Goal: Task Accomplishment & Management: Manage account settings

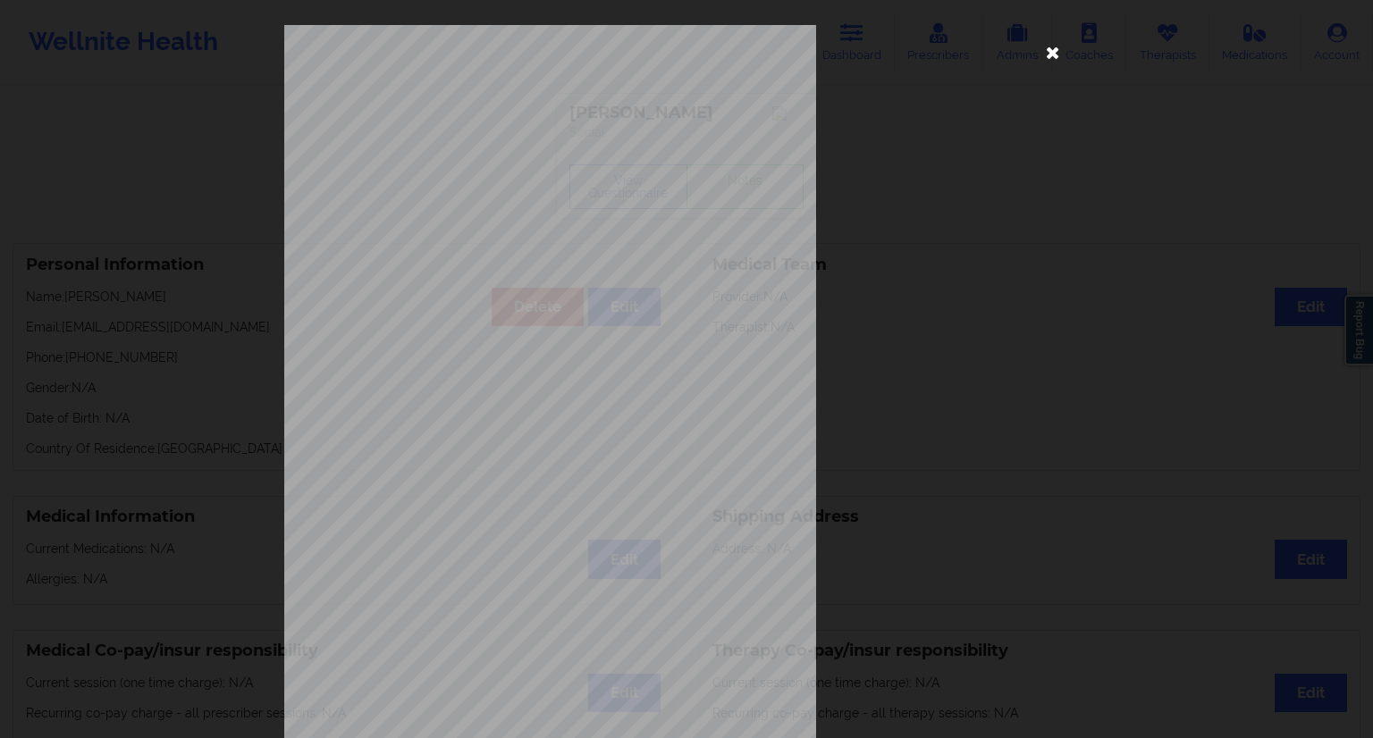
click at [1048, 53] on icon at bounding box center [1053, 52] width 29 height 29
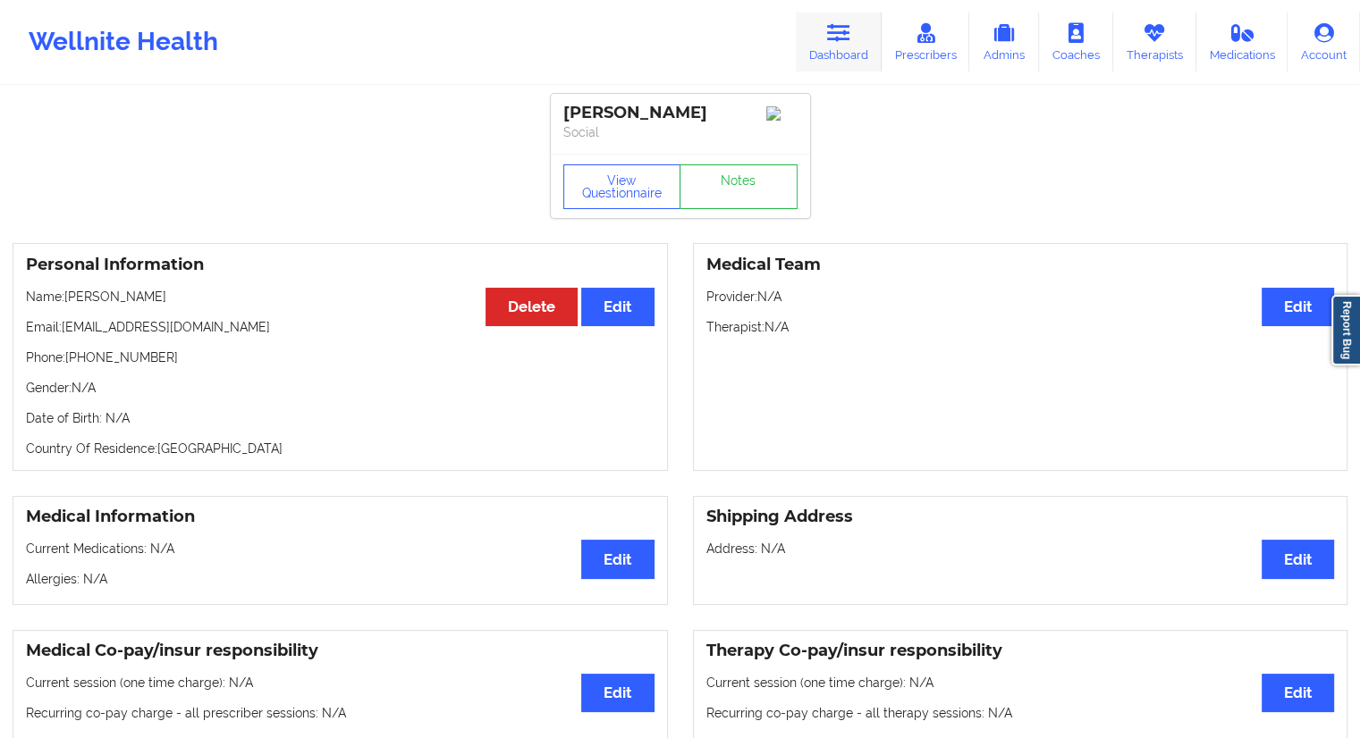
click at [855, 44] on link "Dashboard" at bounding box center [839, 42] width 86 height 59
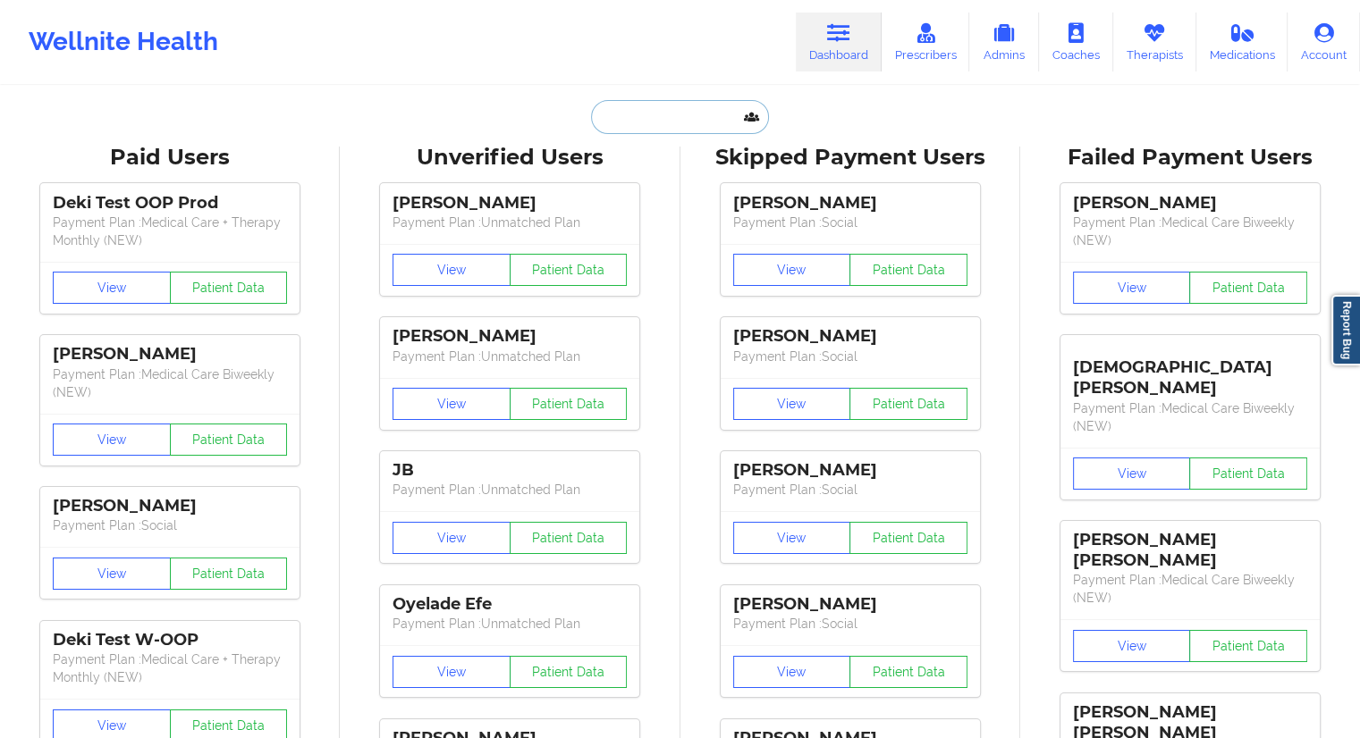
click at [674, 105] on input "text" at bounding box center [679, 117] width 177 height 34
paste input "[EMAIL_ADDRESS][DOMAIN_NAME]"
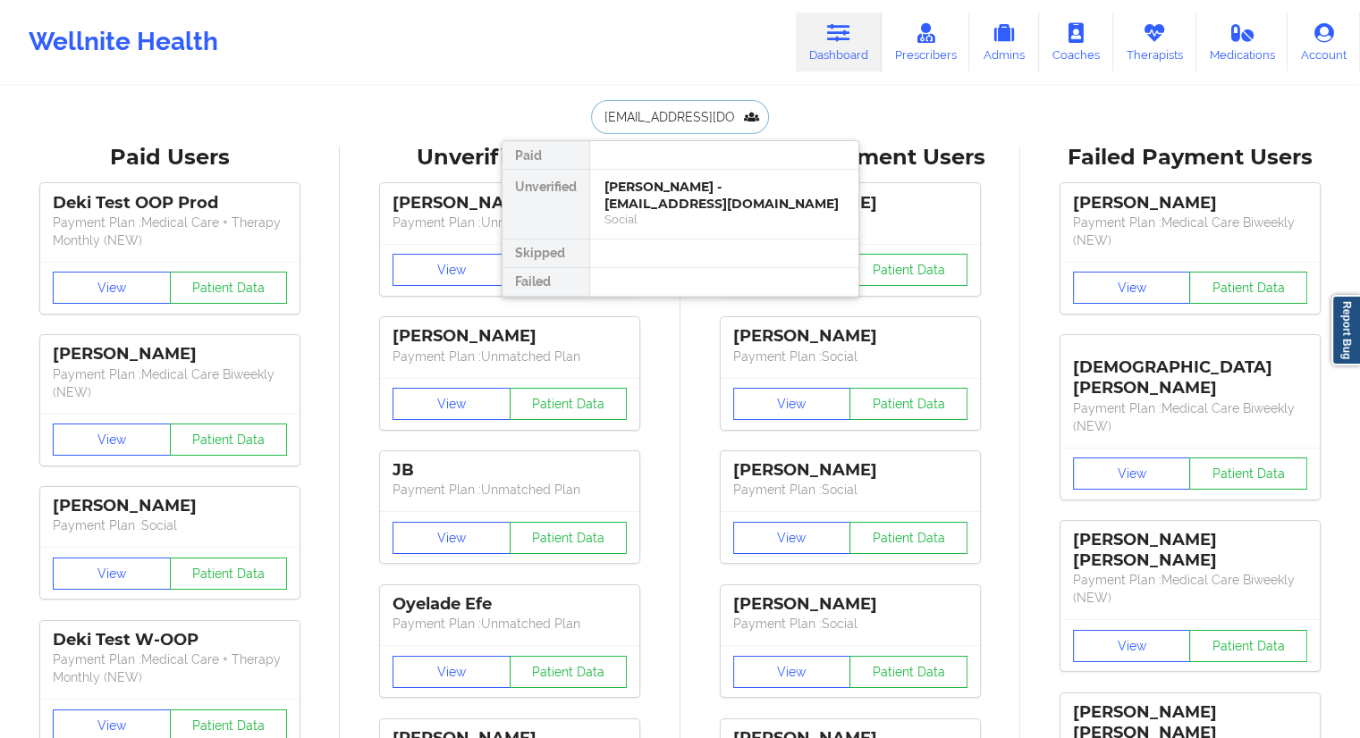
scroll to position [0, 3]
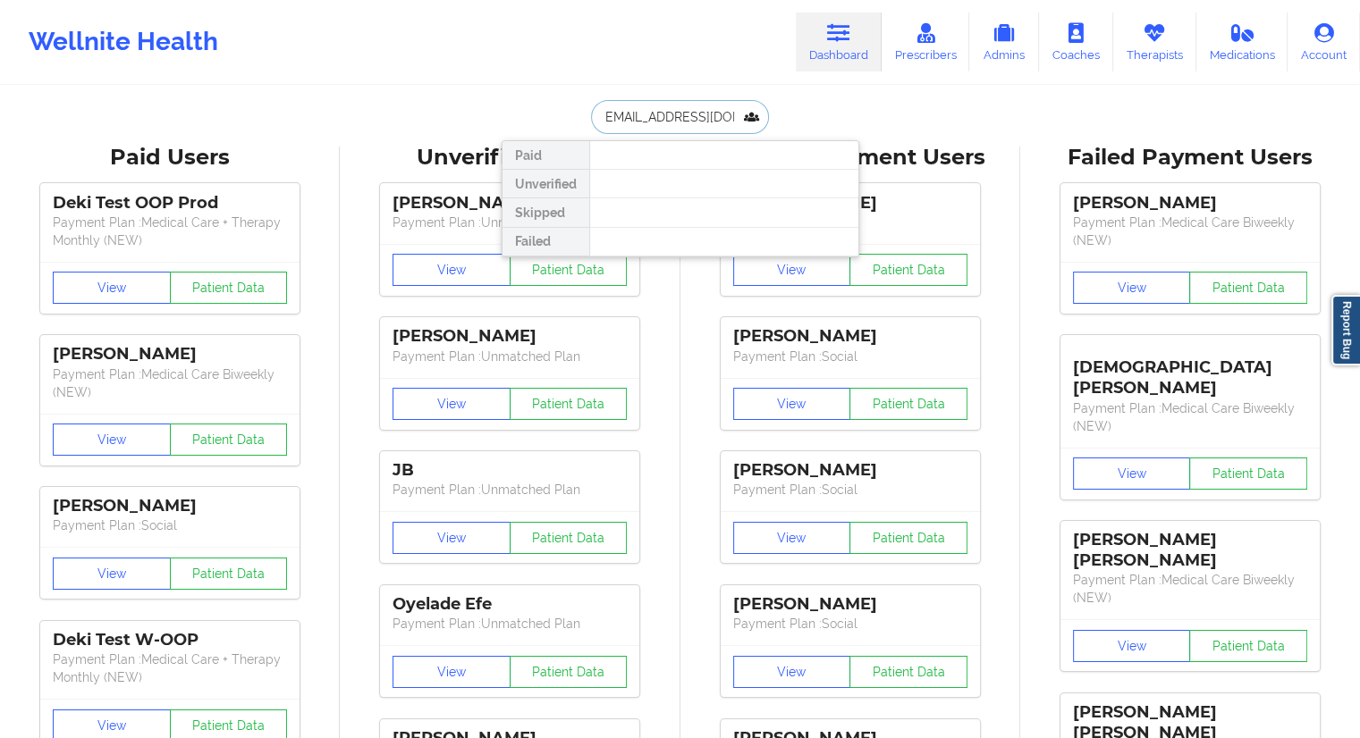
click at [600, 119] on input "[EMAIL_ADDRESS][DOMAIN_NAME]" at bounding box center [679, 117] width 177 height 34
type input "[EMAIL_ADDRESS][DOMAIN_NAME]"
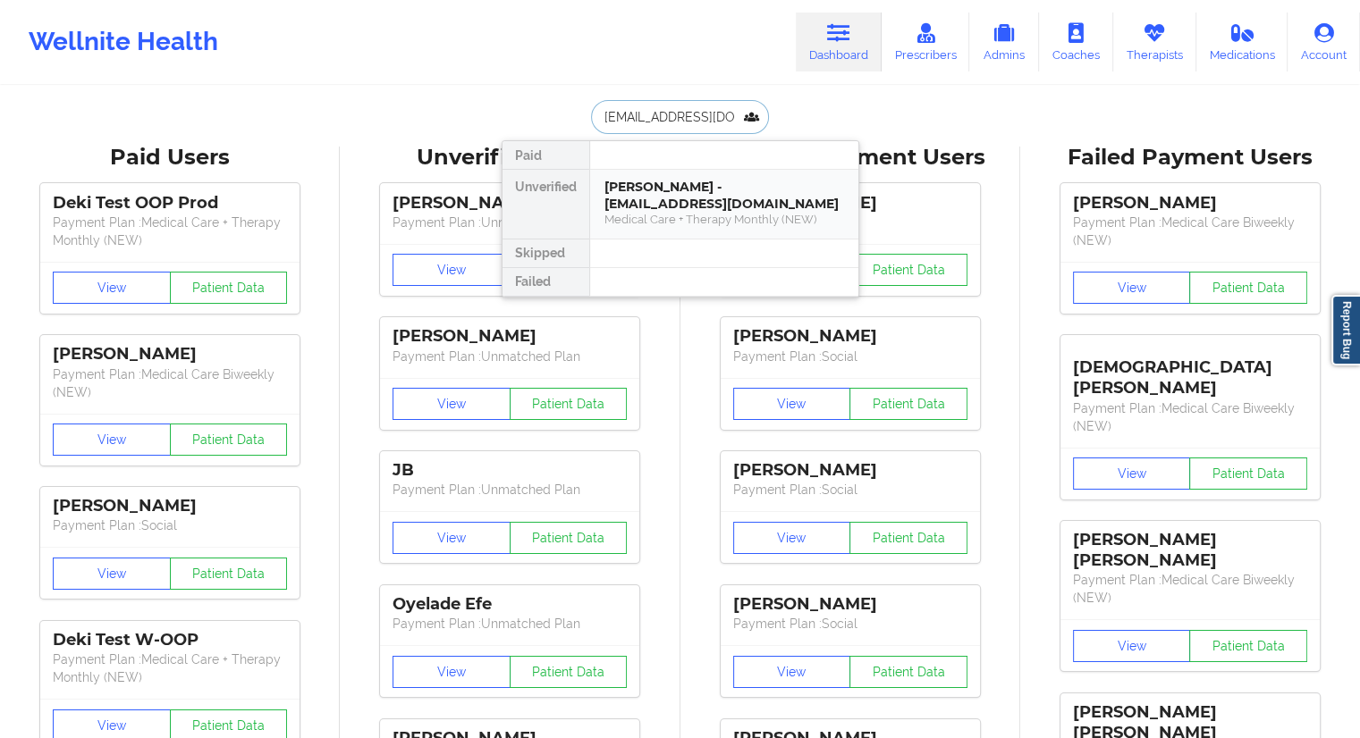
click at [686, 203] on div "[PERSON_NAME] - [EMAIL_ADDRESS][DOMAIN_NAME]" at bounding box center [724, 195] width 240 height 33
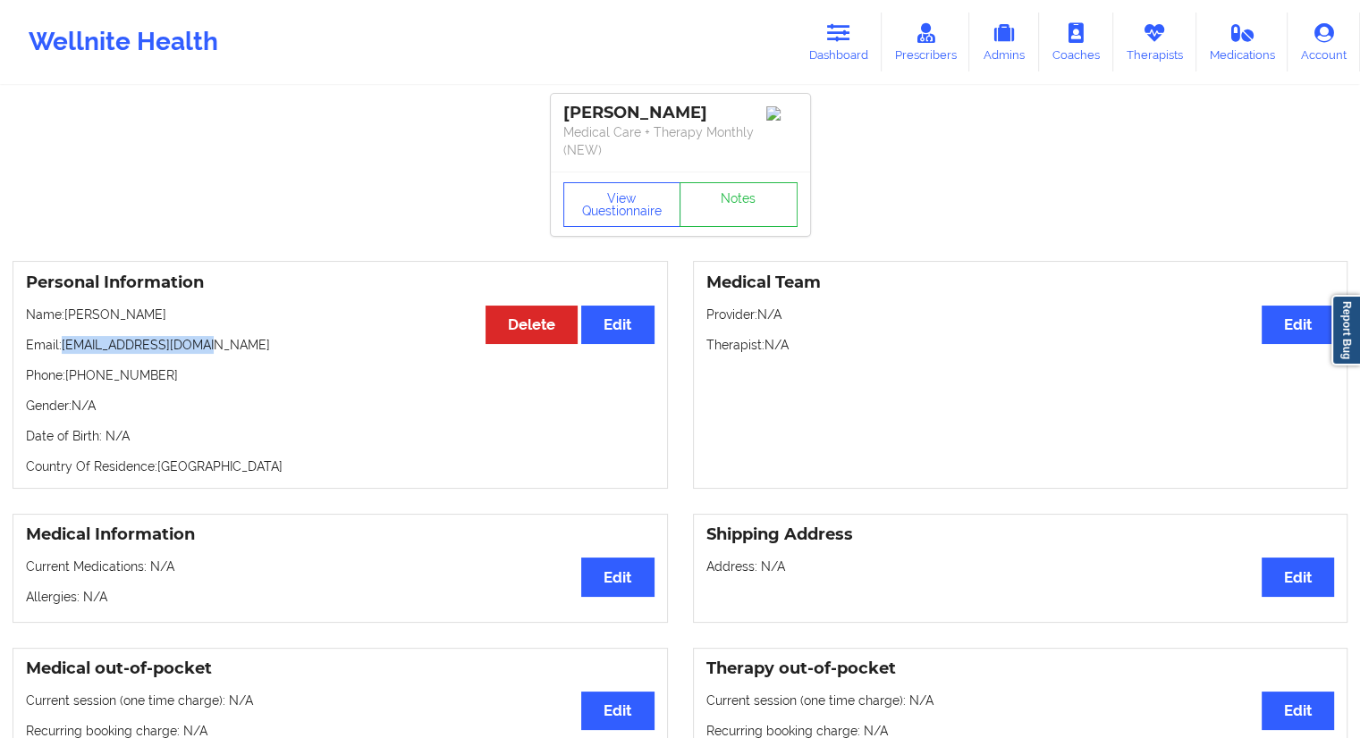
drag, startPoint x: 236, startPoint y: 346, endPoint x: 62, endPoint y: 350, distance: 174.3
click at [62, 350] on p "Email: [EMAIL_ADDRESS][DOMAIN_NAME]" at bounding box center [340, 345] width 628 height 18
copy p "[EMAIL_ADDRESS][DOMAIN_NAME]"
drag, startPoint x: 164, startPoint y: 312, endPoint x: 67, endPoint y: 308, distance: 97.5
click at [67, 308] on p "Name: [PERSON_NAME]" at bounding box center [340, 315] width 628 height 18
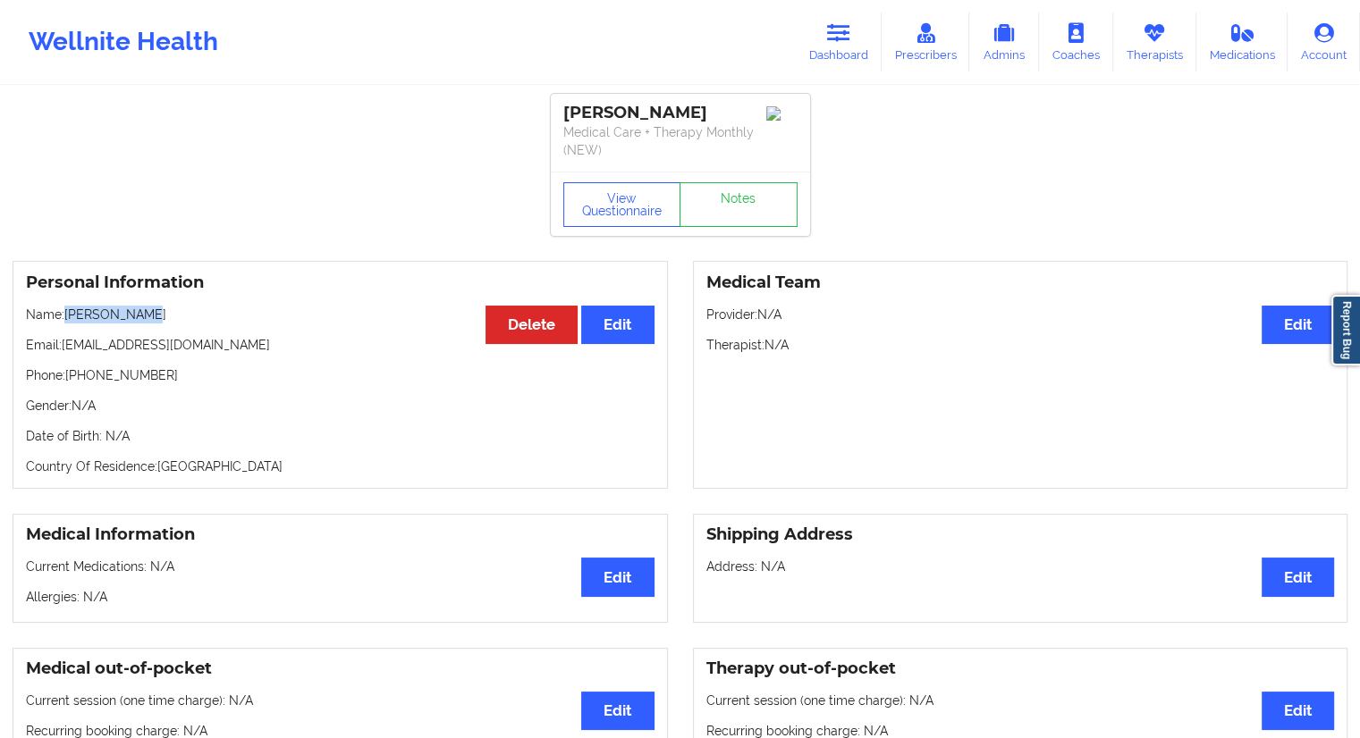
copy p "[PERSON_NAME]"
click at [605, 223] on button "View Questionnaire" at bounding box center [622, 204] width 118 height 45
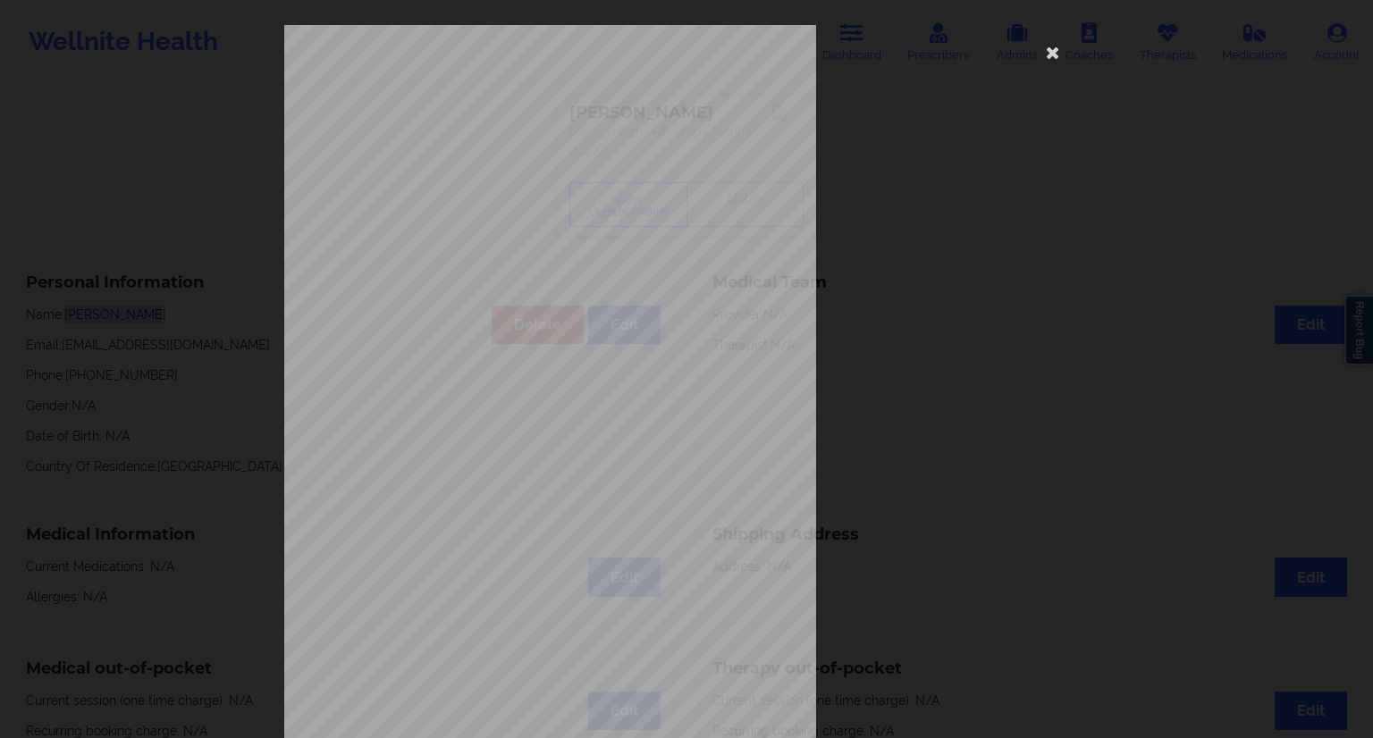
scroll to position [114, 0]
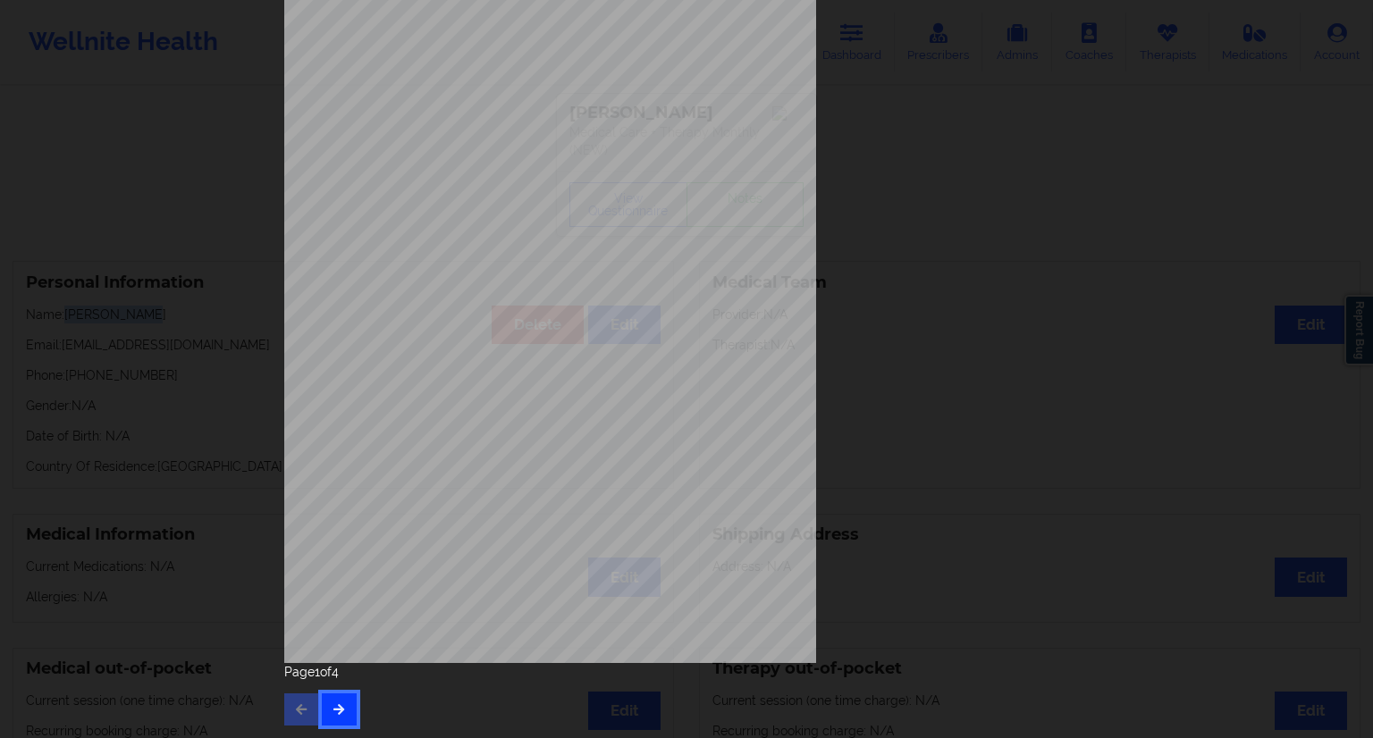
click at [338, 706] on icon "button" at bounding box center [339, 708] width 15 height 11
click at [343, 717] on button "button" at bounding box center [339, 710] width 35 height 32
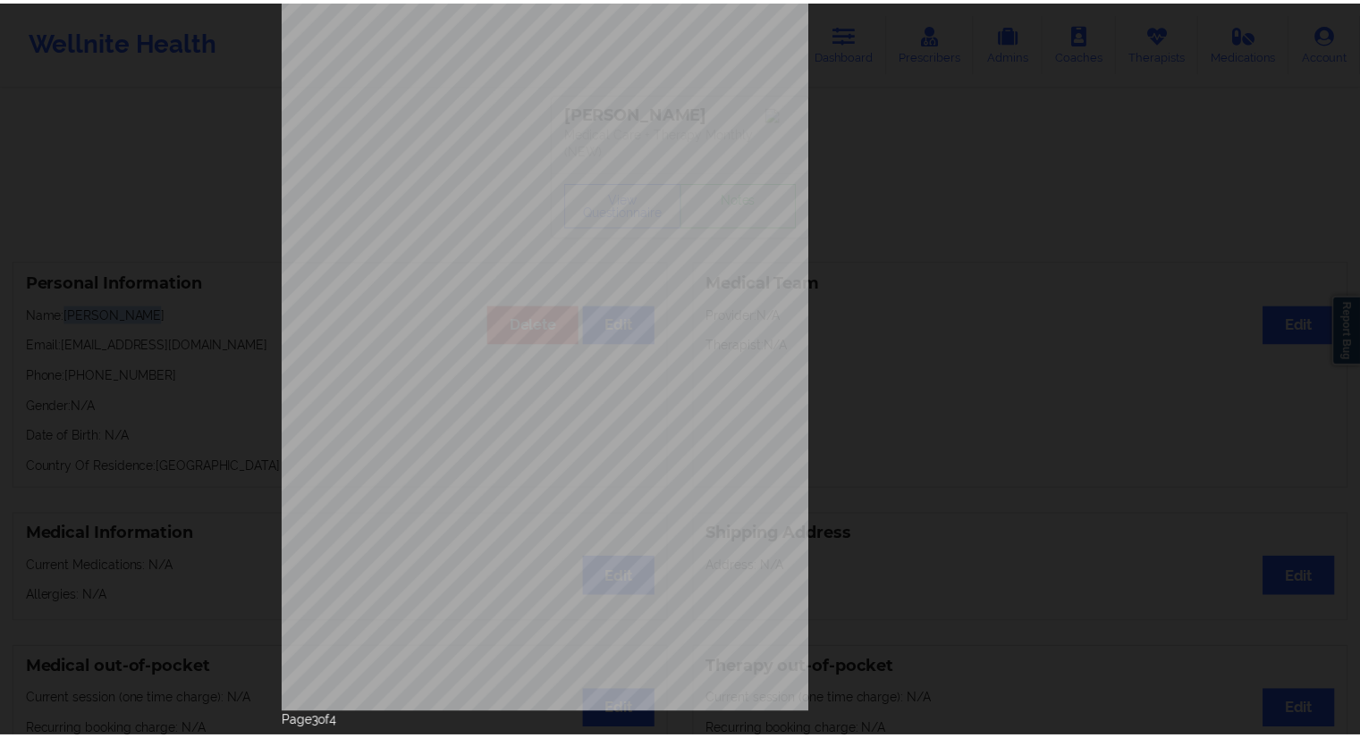
scroll to position [0, 0]
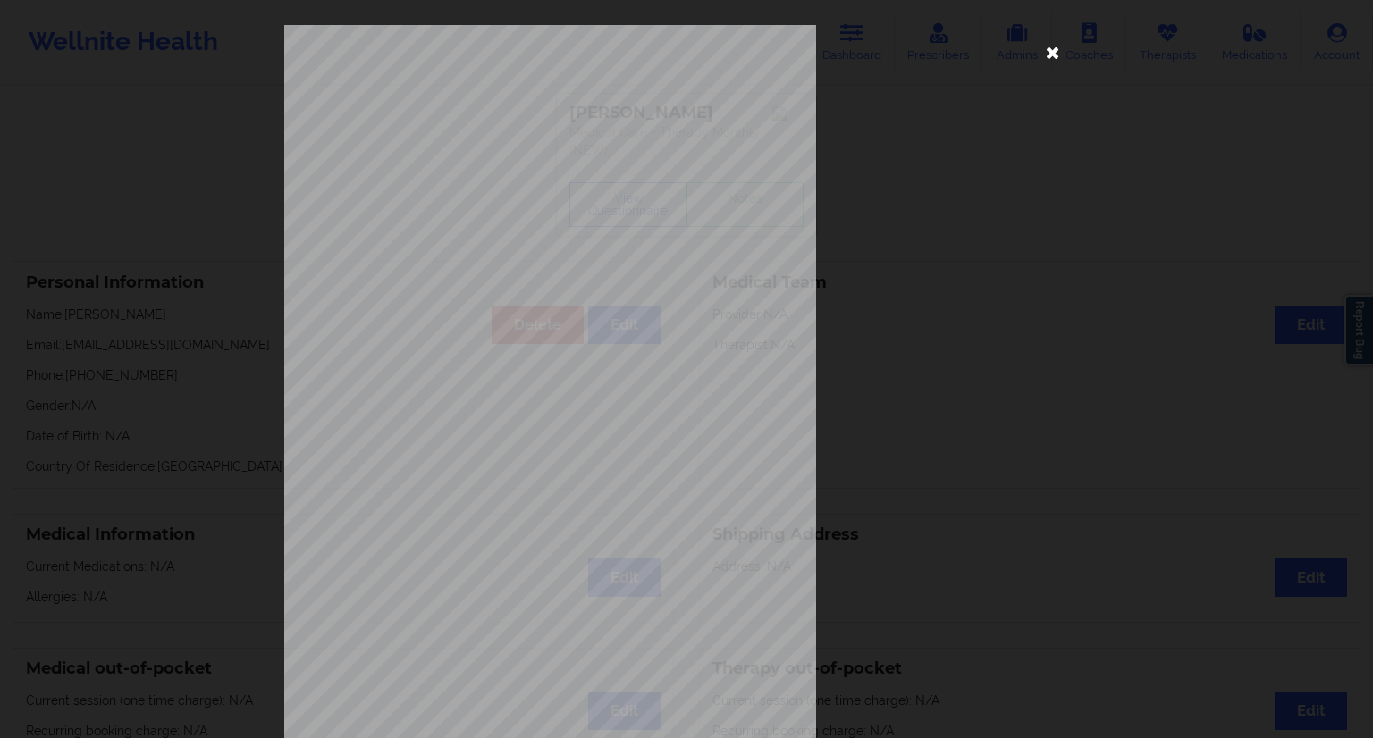
click at [1045, 52] on icon at bounding box center [1053, 52] width 29 height 29
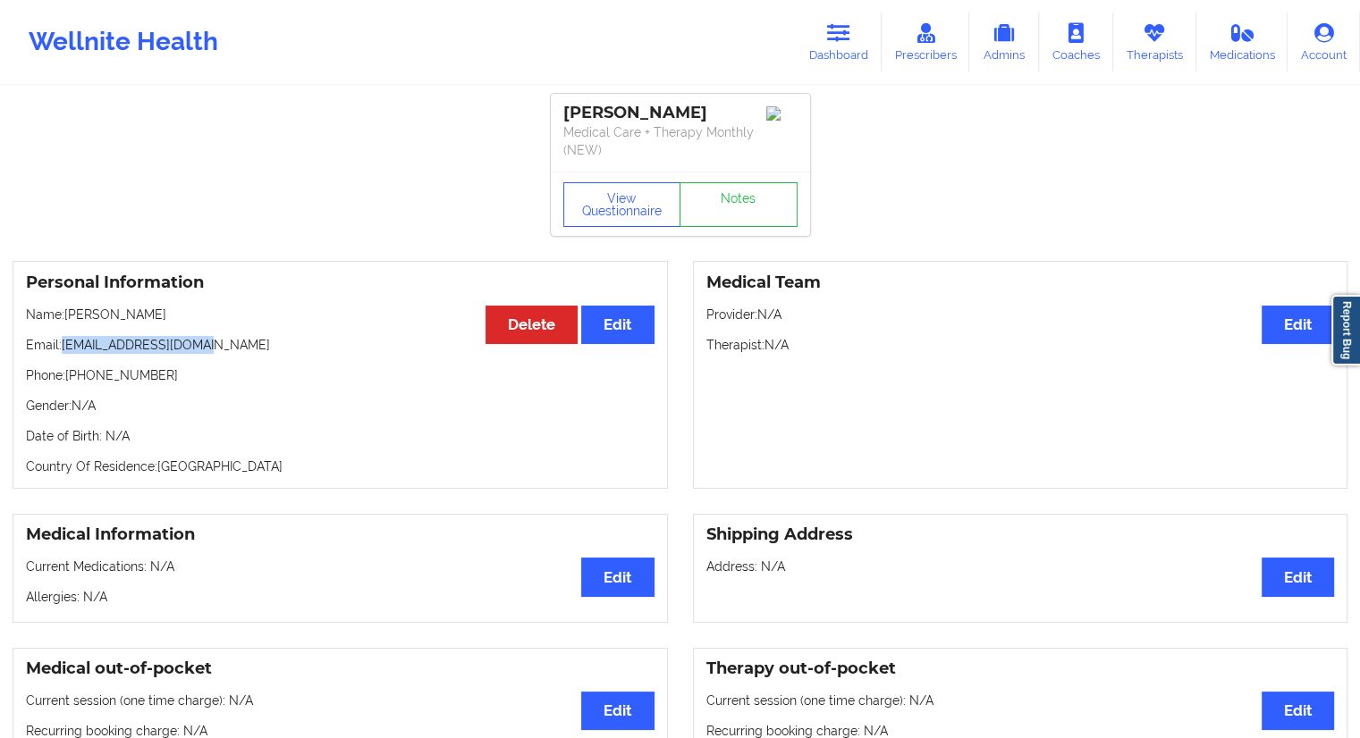
drag, startPoint x: 216, startPoint y: 339, endPoint x: 61, endPoint y: 339, distance: 155.5
click at [61, 339] on p "Email: [EMAIL_ADDRESS][DOMAIN_NAME]" at bounding box center [340, 345] width 628 height 18
click at [105, 352] on p "Email: [EMAIL_ADDRESS][DOMAIN_NAME]" at bounding box center [340, 345] width 628 height 18
drag, startPoint x: 219, startPoint y: 344, endPoint x: 62, endPoint y: 341, distance: 157.3
click at [62, 341] on p "Email: [EMAIL_ADDRESS][DOMAIN_NAME]" at bounding box center [340, 345] width 628 height 18
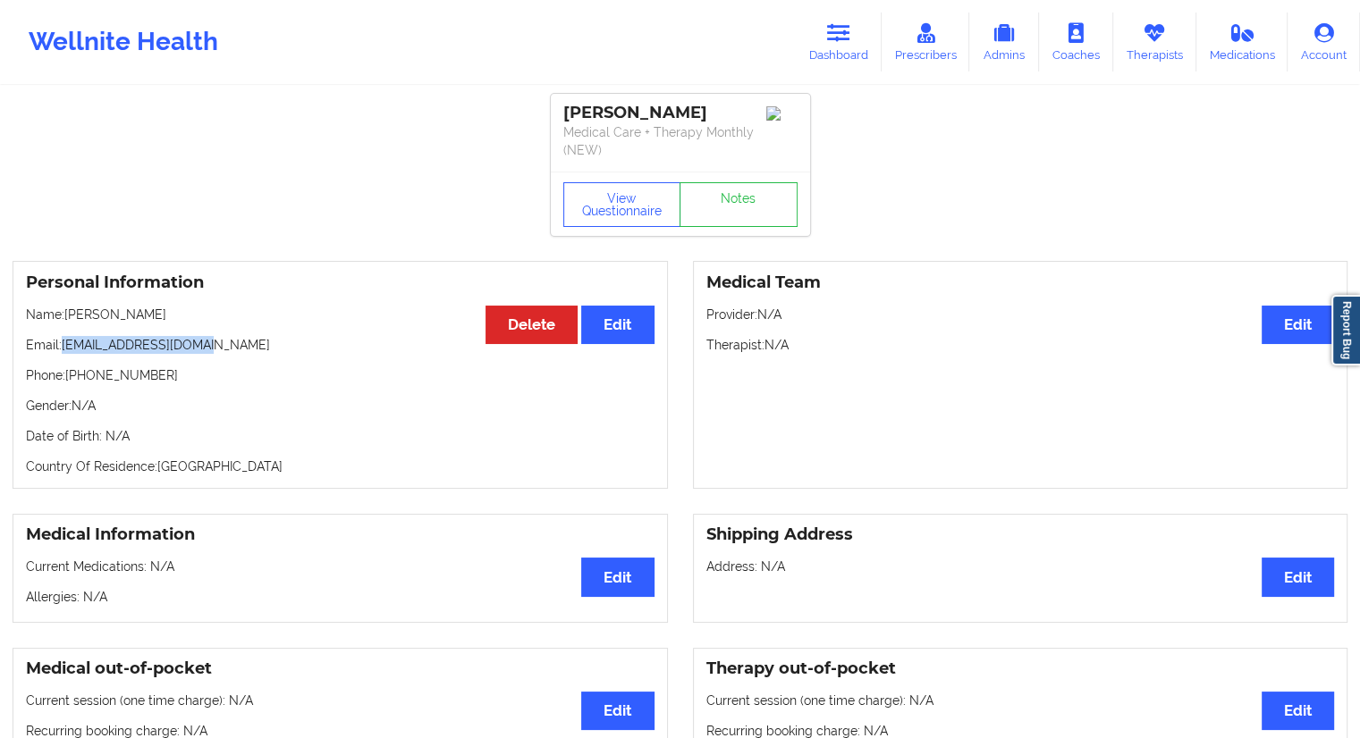
copy p "[EMAIL_ADDRESS][DOMAIN_NAME]"
drag, startPoint x: 152, startPoint y: 306, endPoint x: 72, endPoint y: 303, distance: 79.6
click at [72, 303] on div "Personal Information Edit Delete Name: [PERSON_NAME] Email: [EMAIL_ADDRESS][DOM…" at bounding box center [340, 375] width 655 height 228
drag, startPoint x: 160, startPoint y: 379, endPoint x: 71, endPoint y: 374, distance: 89.5
click at [71, 374] on p "Phone: [PHONE_NUMBER]" at bounding box center [340, 375] width 628 height 18
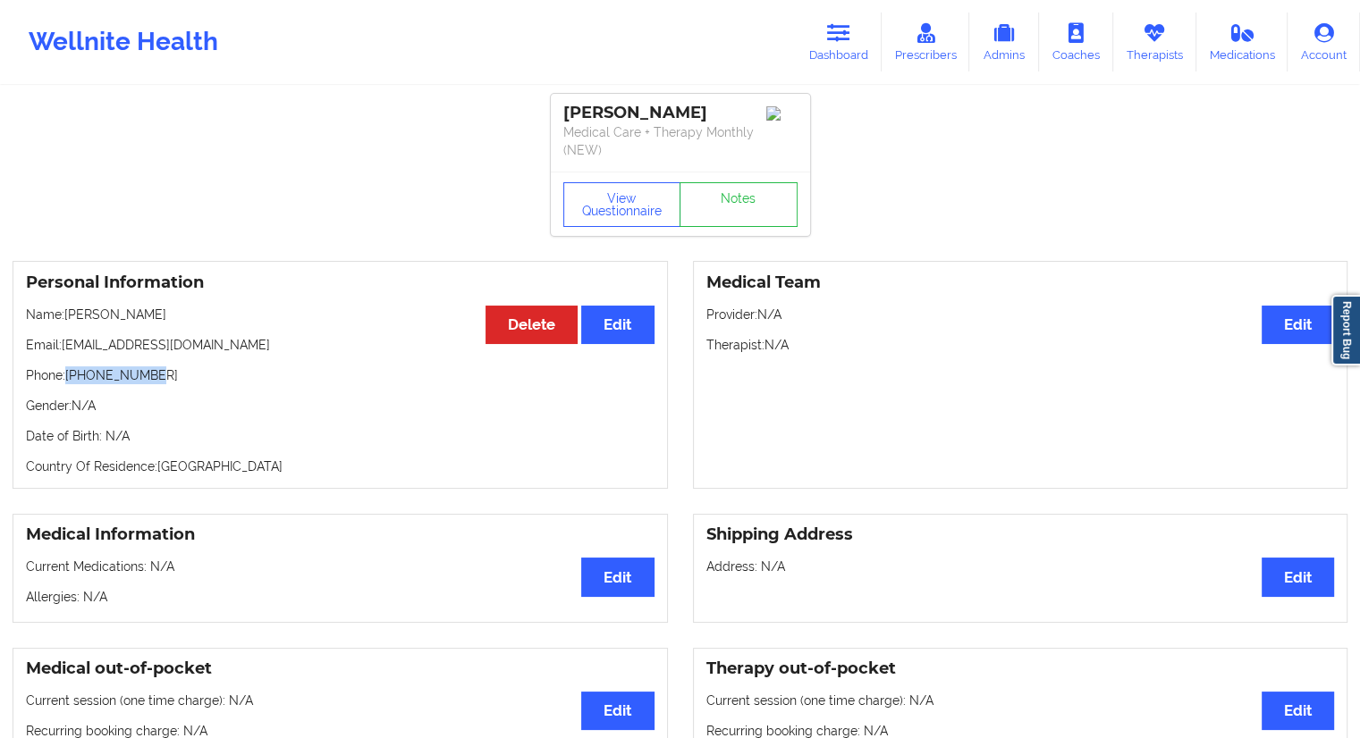
copy p "[PHONE_NUMBER]"
drag, startPoint x: 162, startPoint y: 309, endPoint x: 69, endPoint y: 308, distance: 93.0
click at [69, 308] on p "Name: [PERSON_NAME]" at bounding box center [340, 315] width 628 height 18
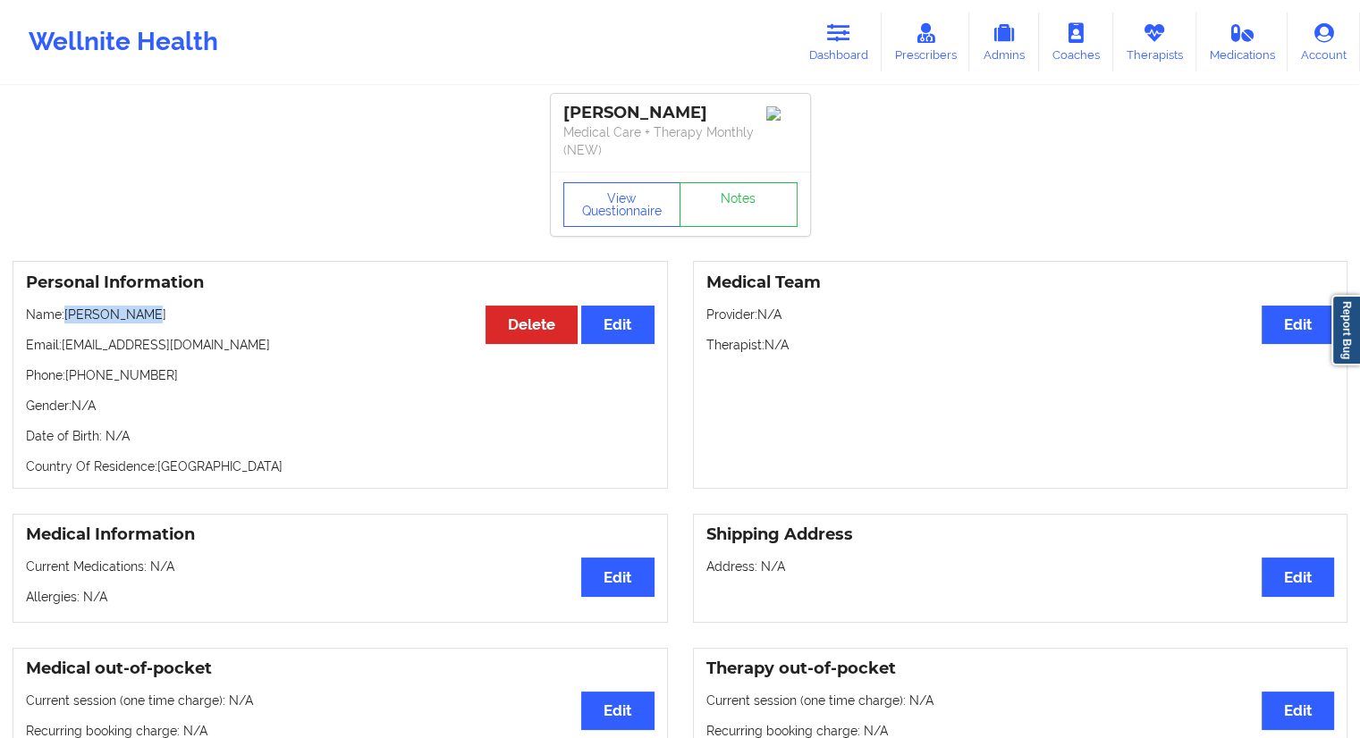
copy p "[PERSON_NAME]"
drag, startPoint x: 1157, startPoint y: 46, endPoint x: 1115, endPoint y: 59, distance: 43.8
click at [1157, 46] on link "Therapists" at bounding box center [1154, 42] width 83 height 59
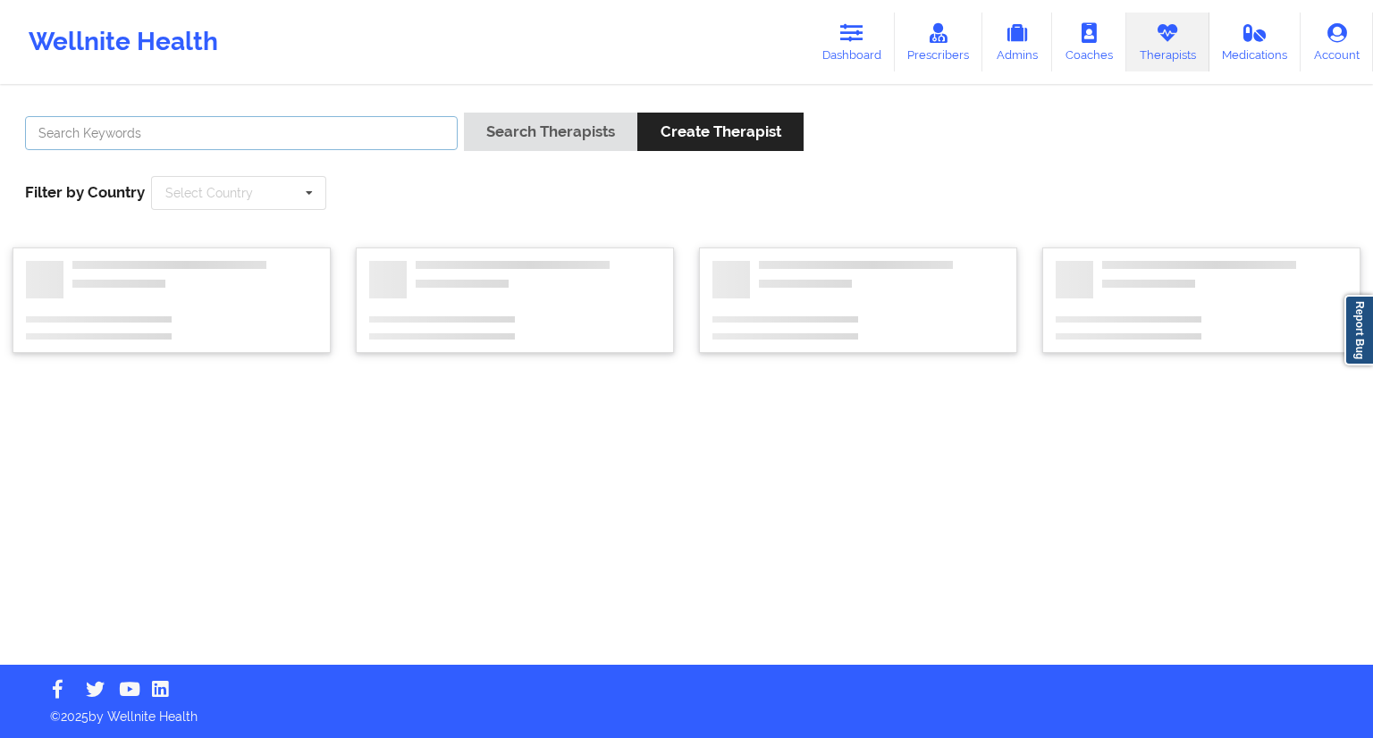
click at [296, 149] on input "text" at bounding box center [241, 133] width 433 height 34
paste input "[PERSON_NAME]"
type input "[PERSON_NAME]"
click at [496, 137] on button "Search Therapists" at bounding box center [550, 132] width 173 height 38
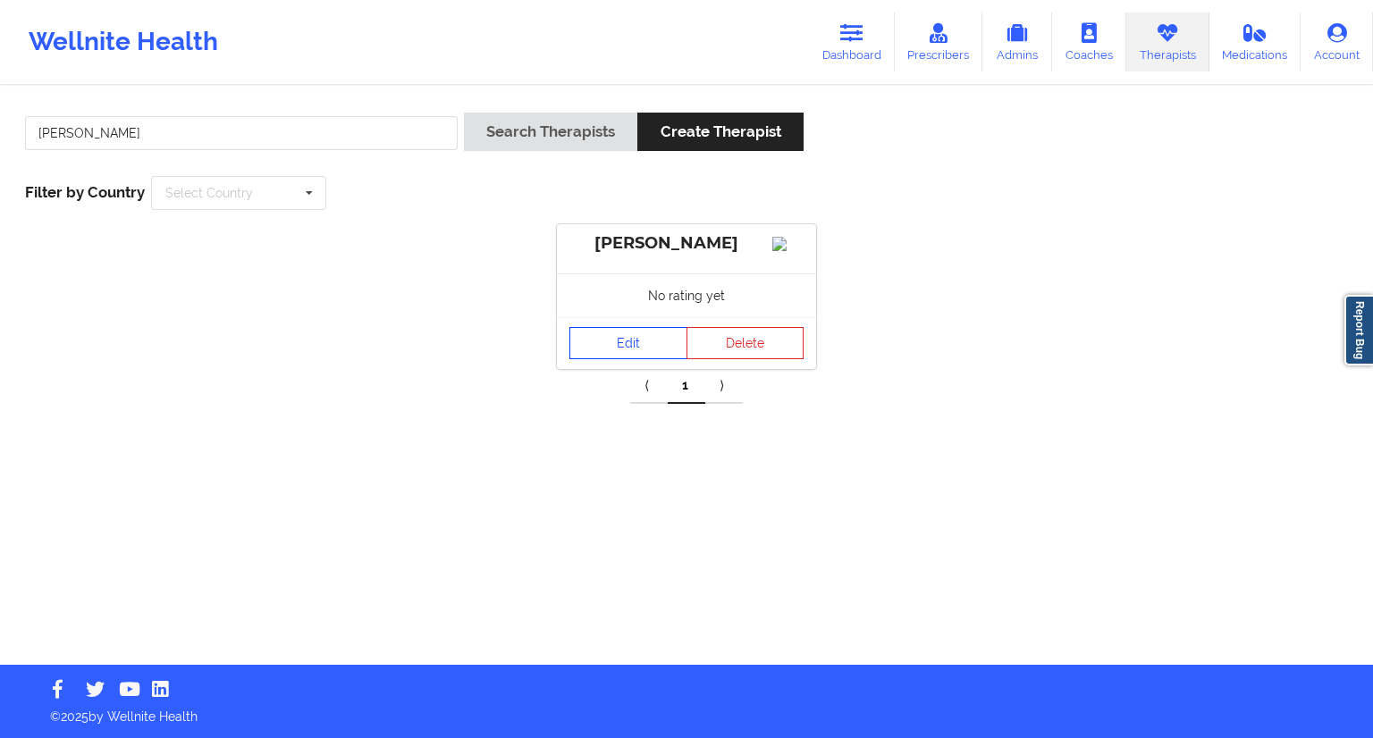
click at [597, 359] on link "Edit" at bounding box center [628, 343] width 118 height 32
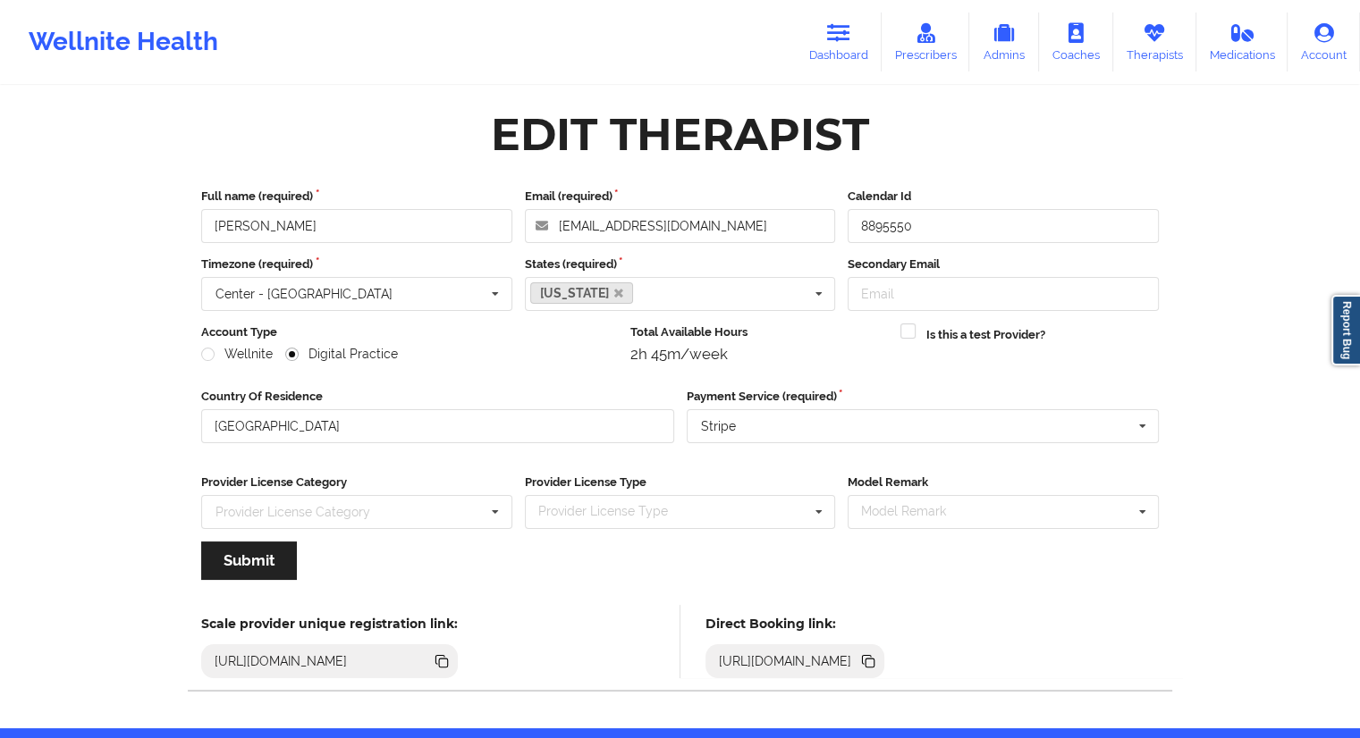
click at [874, 661] on icon at bounding box center [869, 663] width 9 height 9
drag, startPoint x: 1142, startPoint y: 50, endPoint x: 1119, endPoint y: 56, distance: 24.1
click at [1142, 50] on link "Therapists" at bounding box center [1154, 42] width 83 height 59
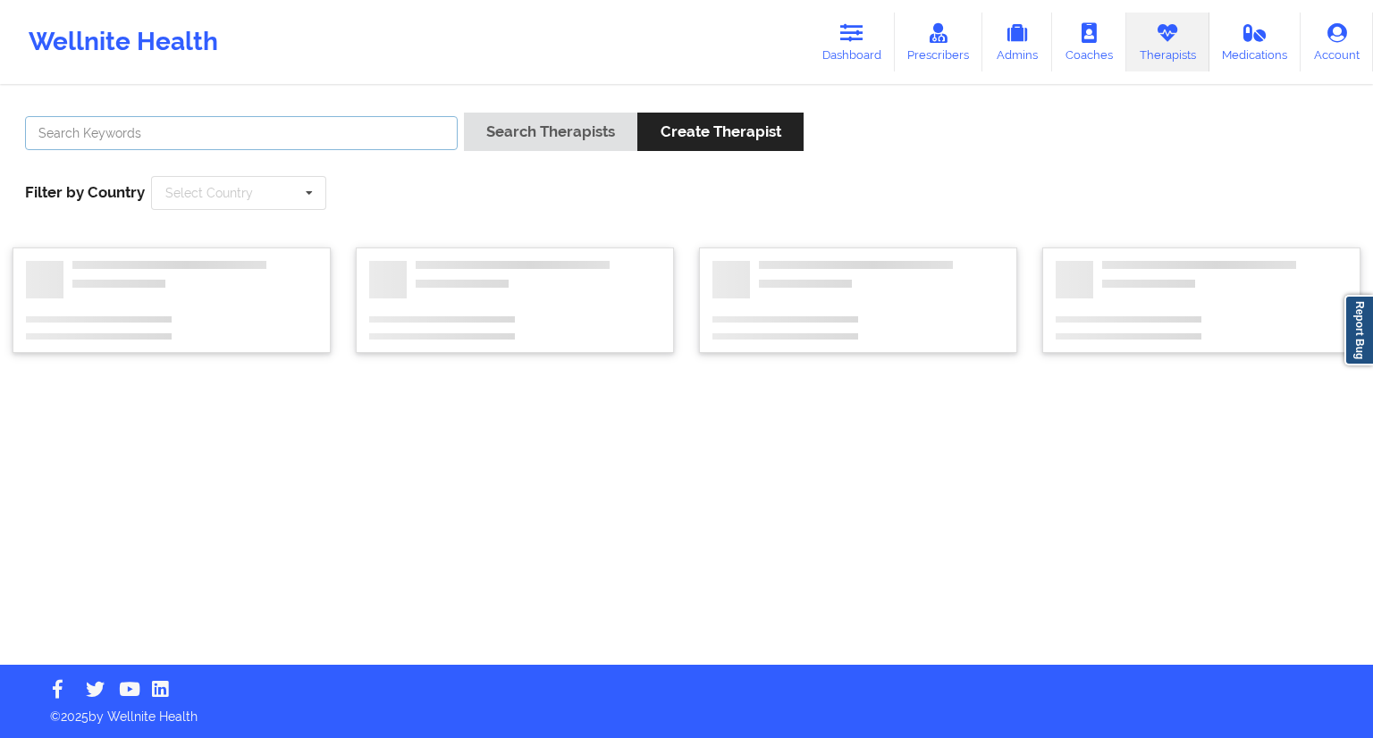
click at [154, 128] on input "text" at bounding box center [241, 133] width 433 height 34
paste input "[PERSON_NAME]"
click at [495, 112] on div "[PERSON_NAME] Search Therapists Create Therapist Filter by Country Select Count…" at bounding box center [687, 161] width 1348 height 122
click at [520, 146] on button "Search Therapists" at bounding box center [550, 132] width 173 height 38
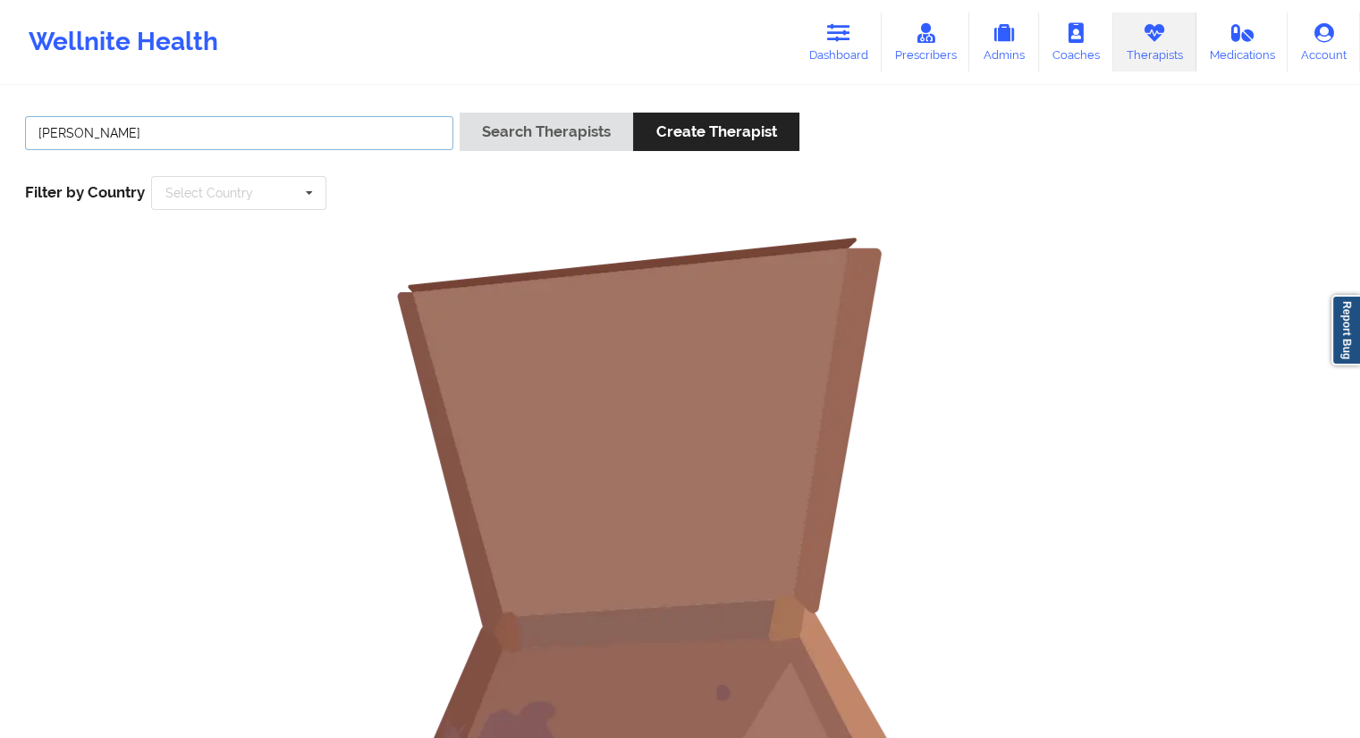
click at [195, 140] on input "[PERSON_NAME]" at bounding box center [239, 133] width 428 height 34
click at [72, 126] on input "[PERSON_NAME]" at bounding box center [239, 133] width 428 height 34
click at [39, 138] on input "[PERSON_NAME]" at bounding box center [239, 133] width 428 height 34
click at [520, 129] on button "Search Therapists" at bounding box center [545, 132] width 173 height 38
click at [74, 129] on input "[PERSON_NAME]" at bounding box center [239, 133] width 428 height 34
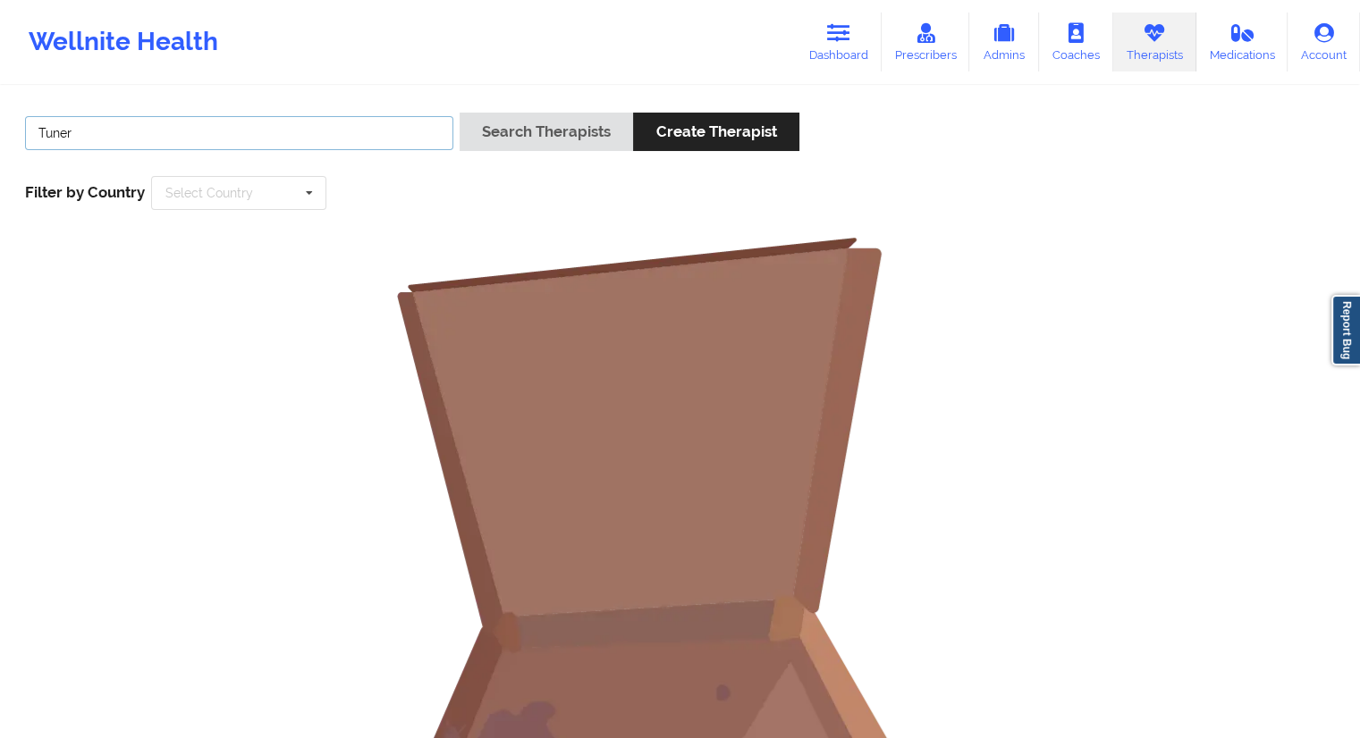
click at [88, 123] on input "Tuner" at bounding box center [239, 133] width 428 height 34
click at [521, 136] on button "Search Therapists" at bounding box center [545, 132] width 173 height 38
click at [125, 119] on input "Tuner" at bounding box center [239, 133] width 428 height 34
paste input "[PERSON_NAME]"
drag, startPoint x: 439, startPoint y: 132, endPoint x: 467, endPoint y: 131, distance: 28.7
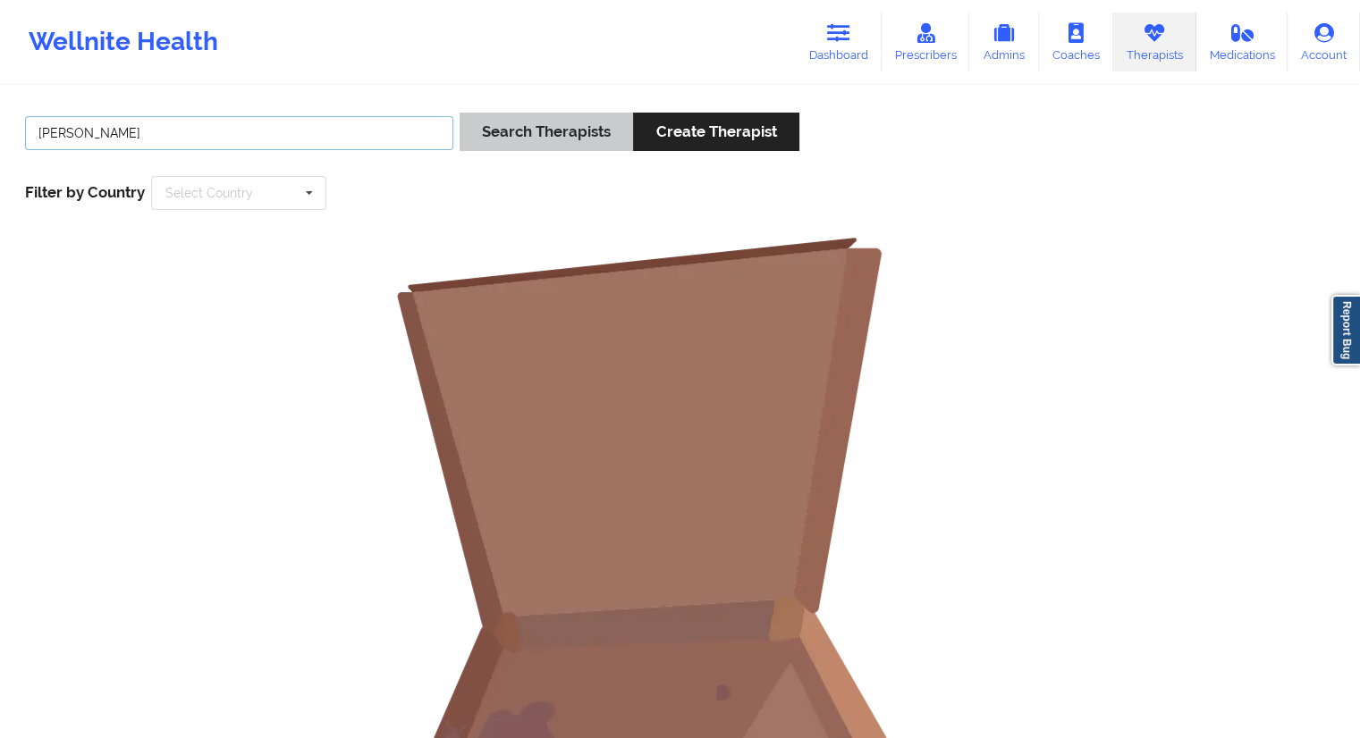
click at [443, 132] on input "[PERSON_NAME]" at bounding box center [239, 133] width 428 height 34
type input "[PERSON_NAME]"
click at [487, 127] on button "Search Therapists" at bounding box center [545, 132] width 173 height 38
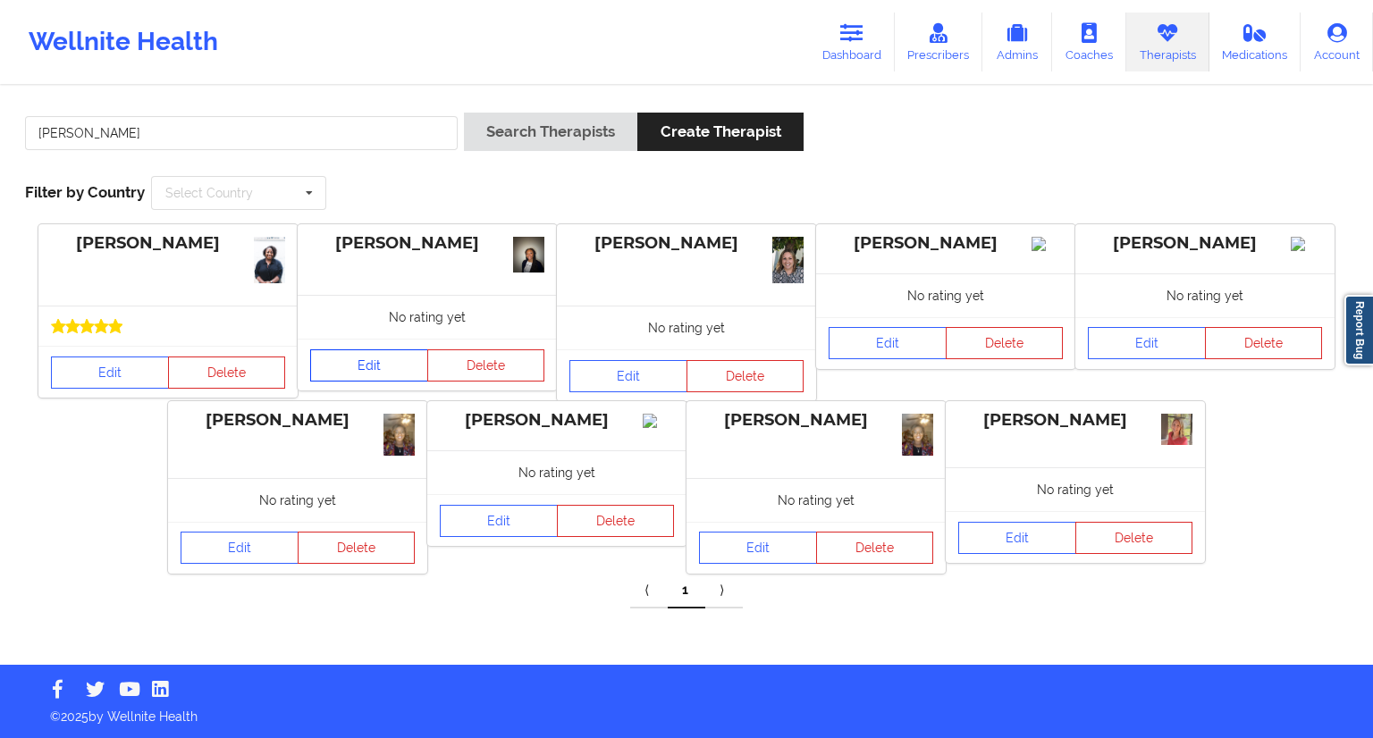
click at [361, 366] on link "Edit" at bounding box center [369, 366] width 118 height 32
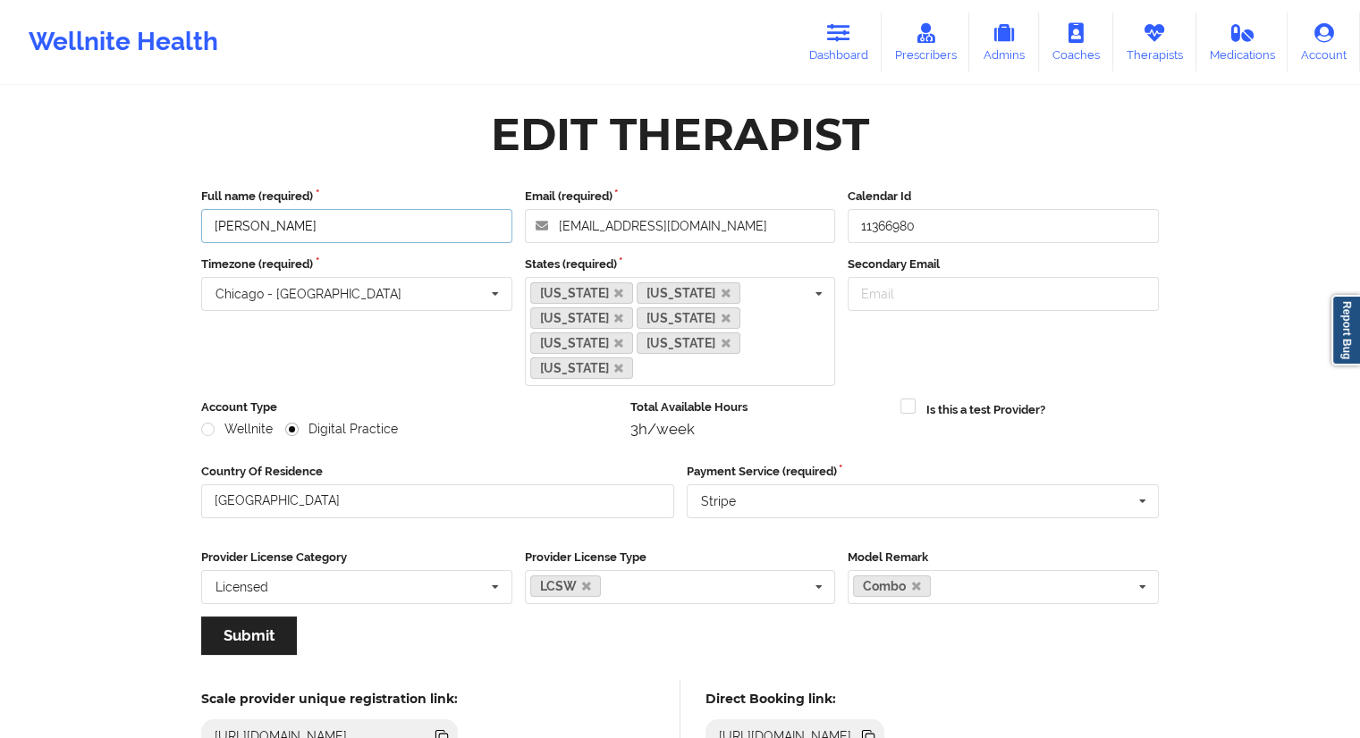
drag, startPoint x: 316, startPoint y: 223, endPoint x: 183, endPoint y: 238, distance: 133.2
click at [878, 727] on icon at bounding box center [868, 737] width 20 height 20
click at [876, 53] on link "Dashboard" at bounding box center [839, 42] width 86 height 59
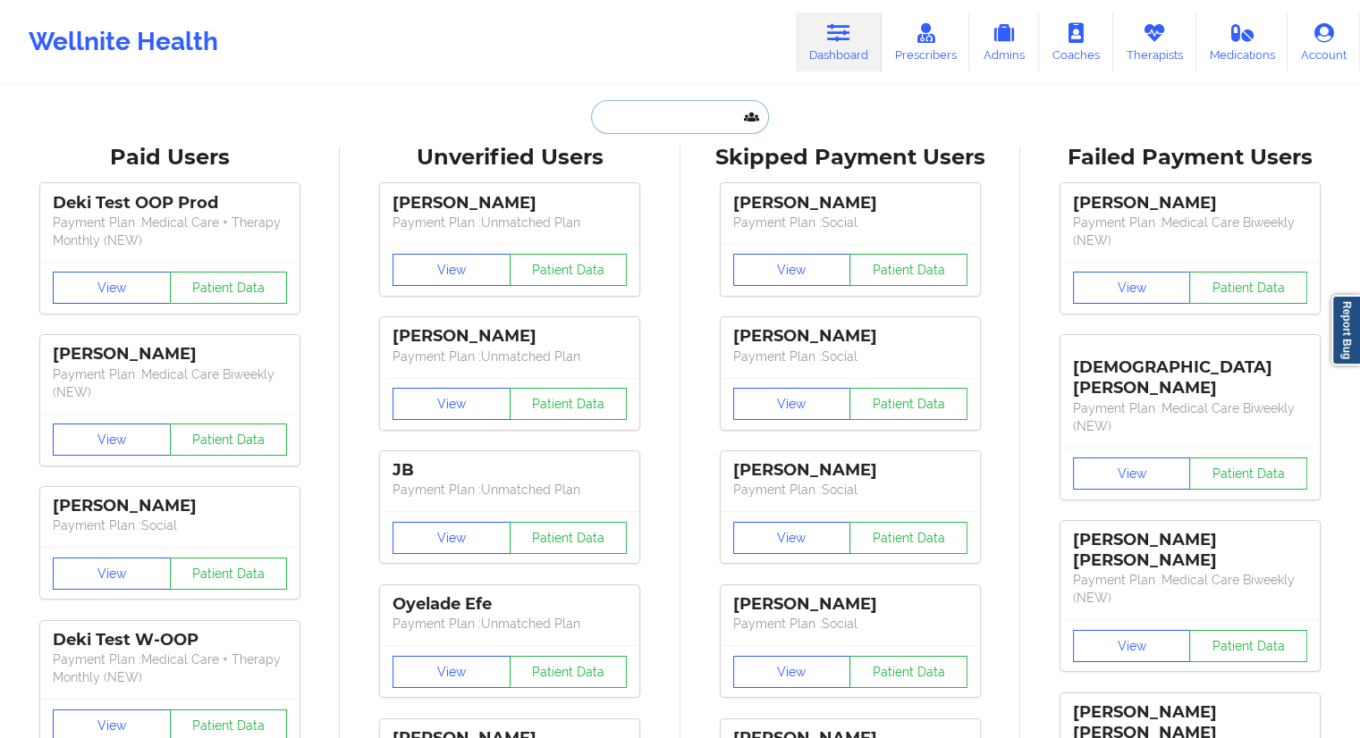
click at [624, 119] on input "text" at bounding box center [679, 117] width 177 height 34
paste input "[PERSON_NAME] s noble"
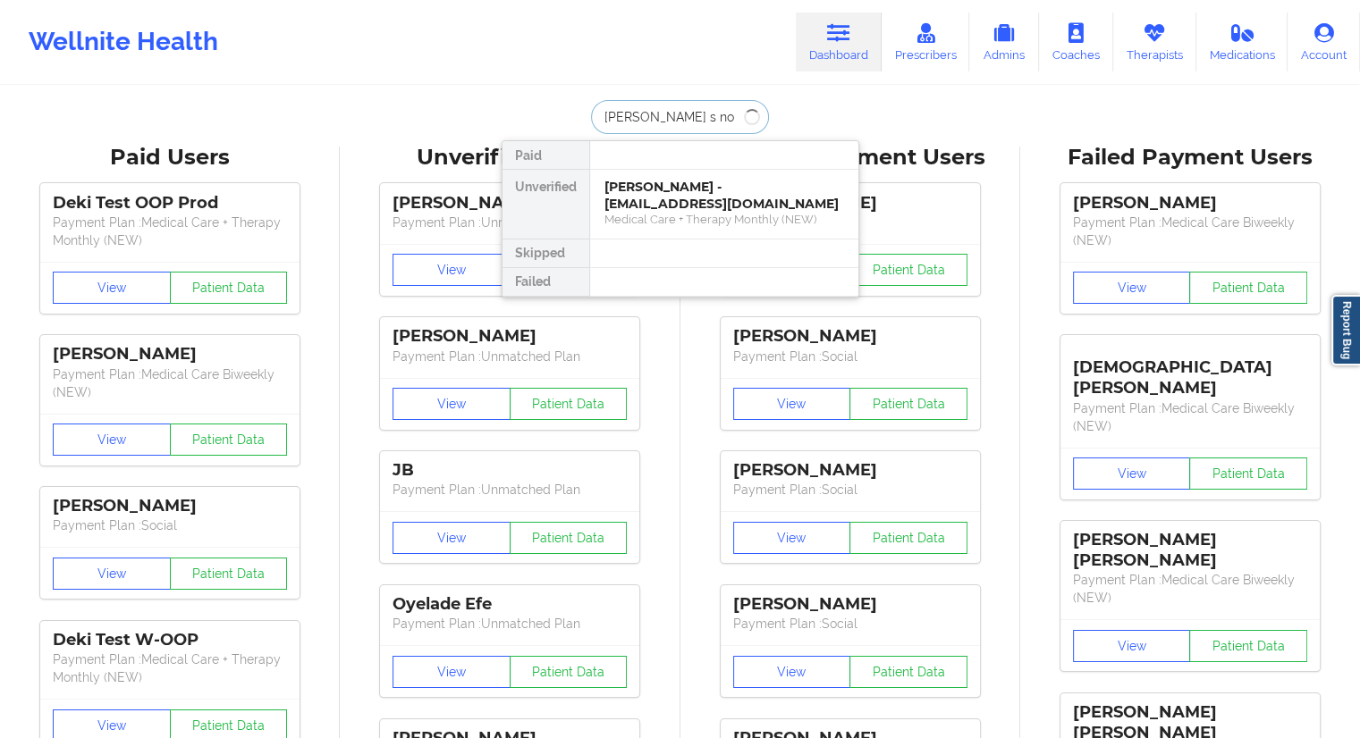
type input "[PERSON_NAME] s noble"
click at [665, 183] on div "Katheribe s noble - [EMAIL_ADDRESS][DOMAIN_NAME]" at bounding box center [724, 195] width 240 height 33
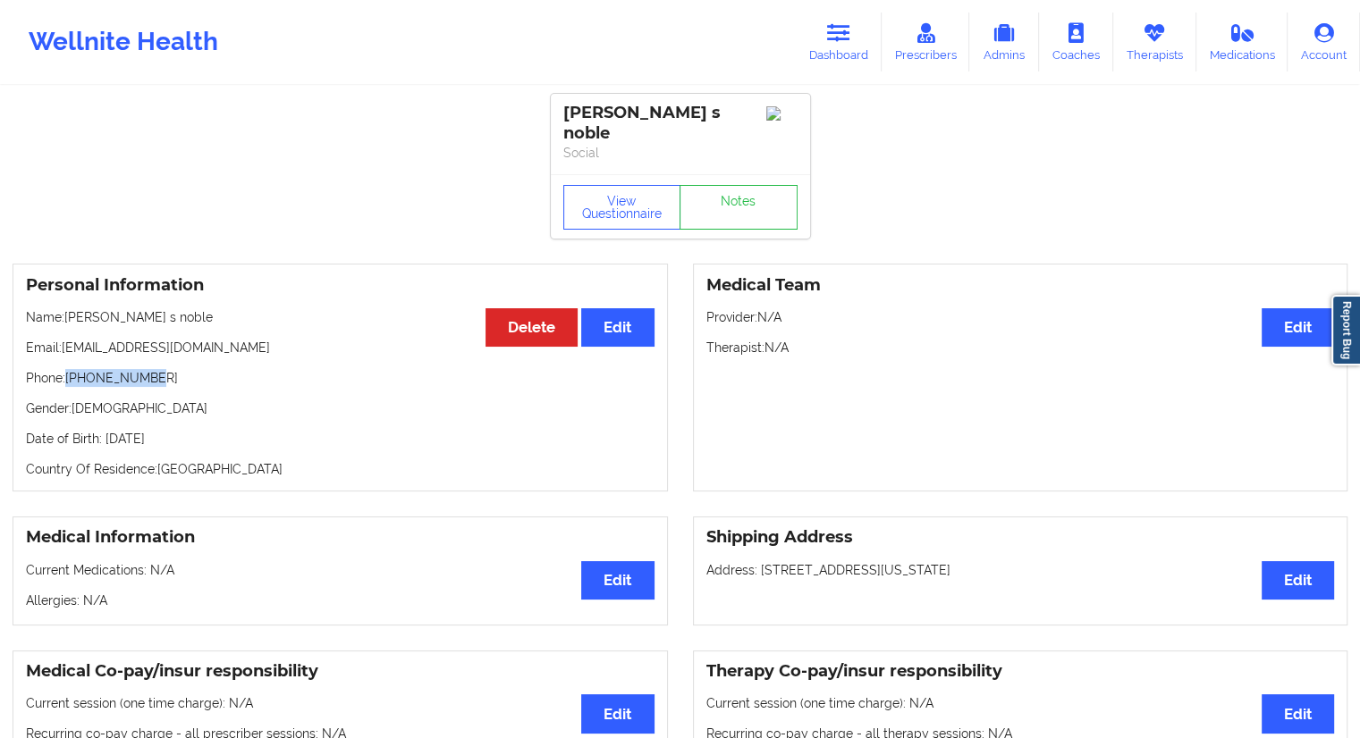
drag, startPoint x: 155, startPoint y: 363, endPoint x: 74, endPoint y: 362, distance: 80.5
click at [71, 369] on p "Phone: [PHONE_NUMBER]" at bounding box center [340, 378] width 628 height 18
copy p "[PHONE_NUMBER]"
